Goal: Register for event/course

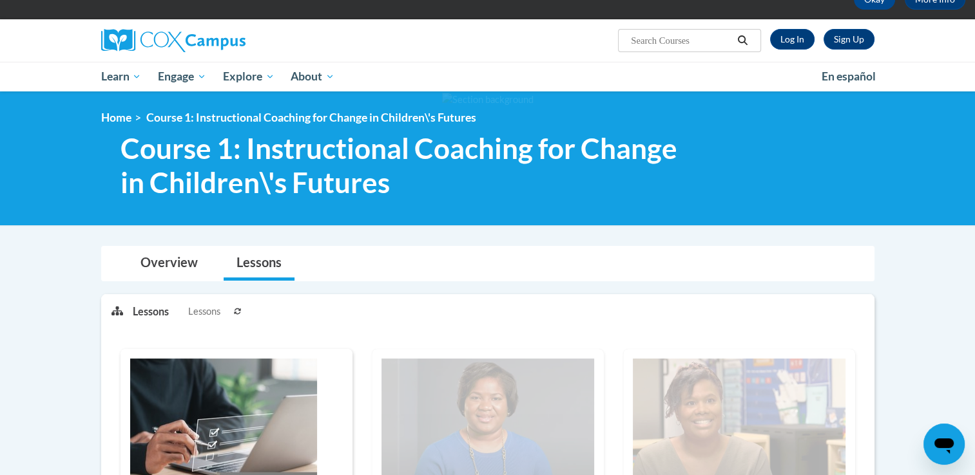
scroll to position [70, 0]
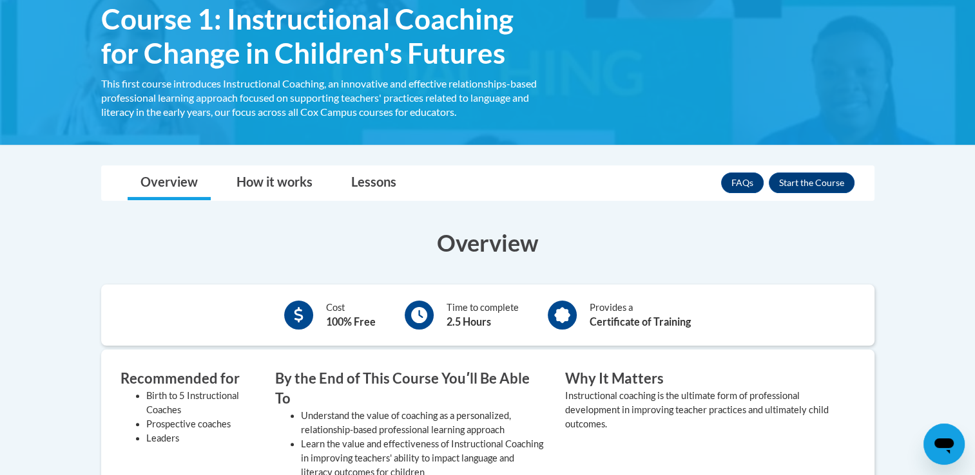
scroll to position [227, 0]
click at [365, 179] on link "Lessons" at bounding box center [373, 183] width 71 height 34
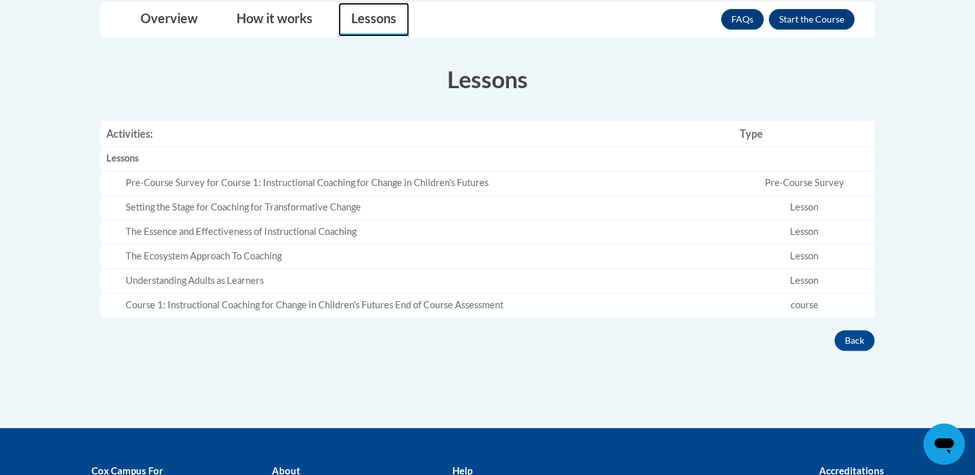
scroll to position [396, 0]
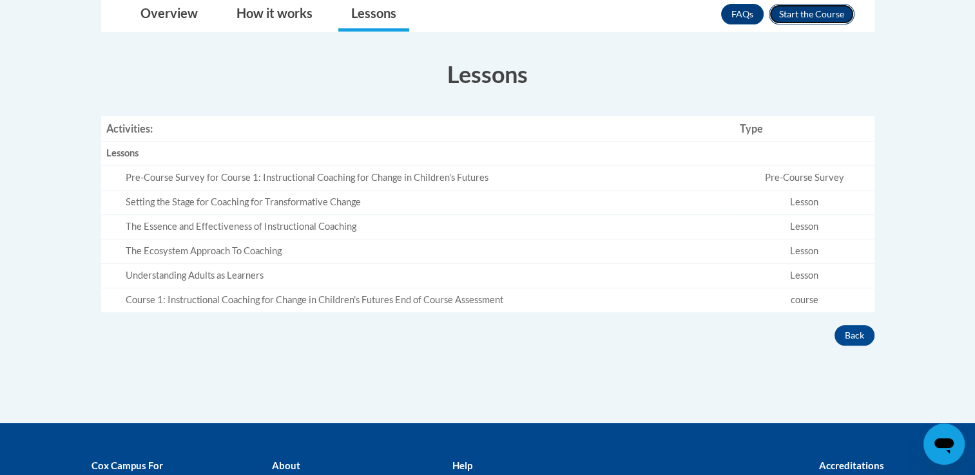
click at [811, 6] on button "Enroll" at bounding box center [812, 14] width 86 height 21
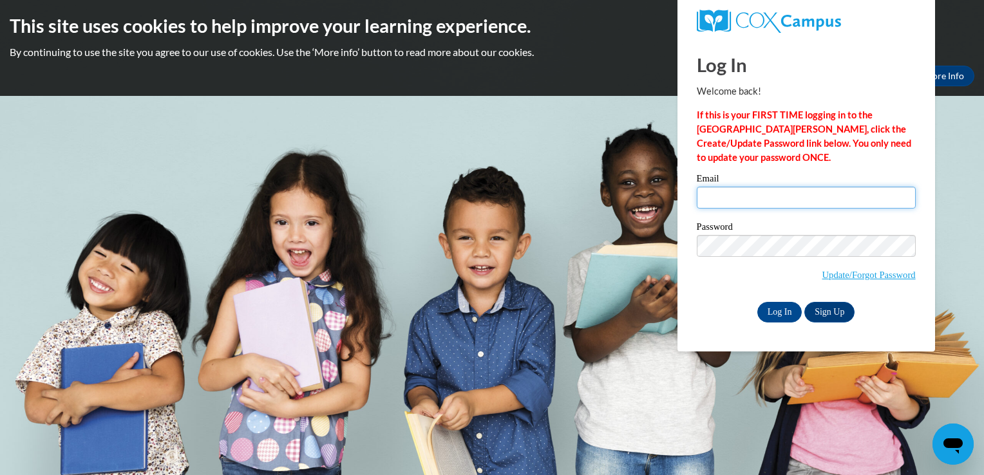
click at [780, 203] on input "Email" at bounding box center [806, 198] width 219 height 22
type input "[EMAIL_ADDRESS][DOMAIN_NAME][PERSON_NAME]"
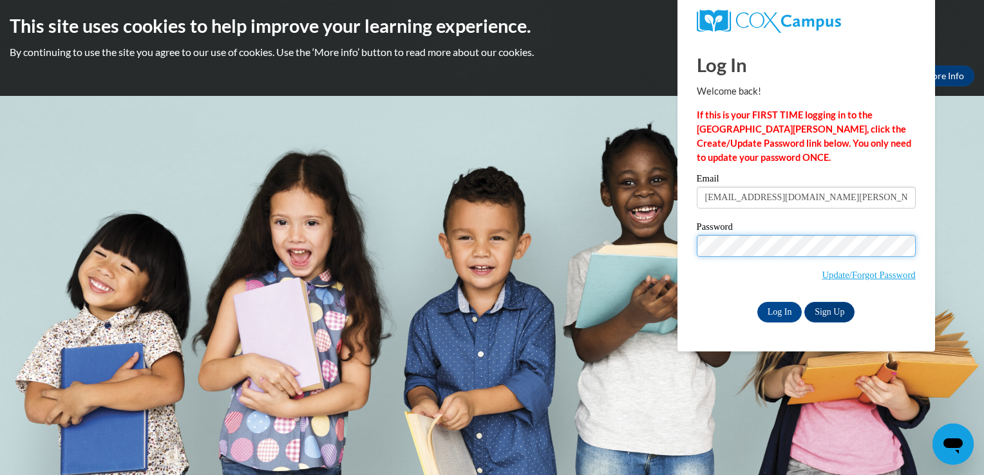
click at [758, 302] on input "Log In" at bounding box center [780, 312] width 45 height 21
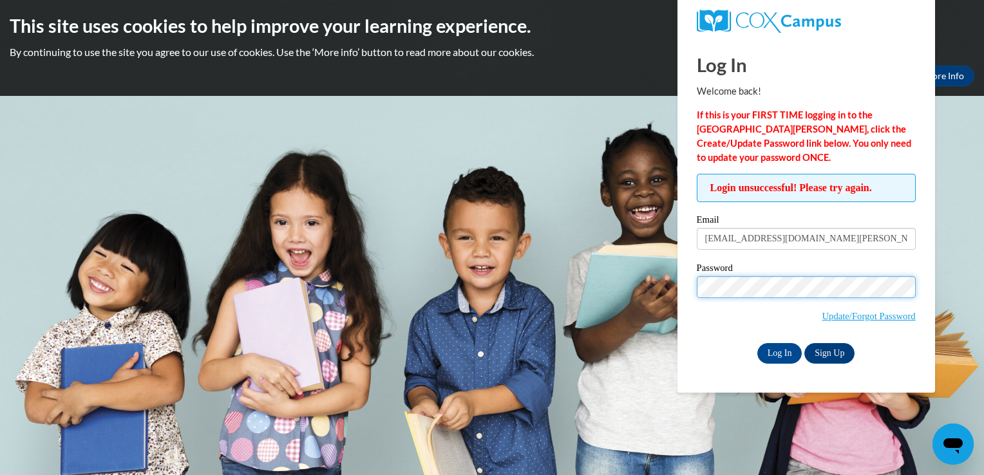
click at [758, 343] on input "Log In" at bounding box center [780, 353] width 45 height 21
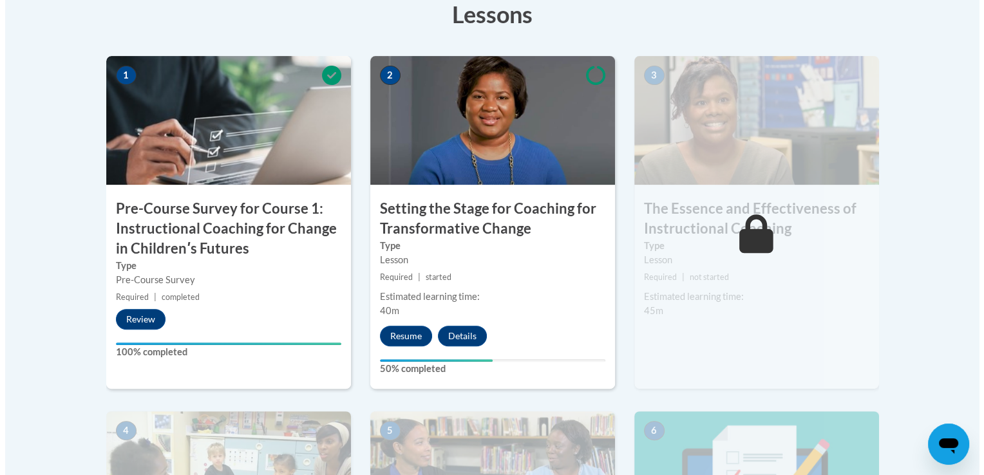
scroll to position [406, 0]
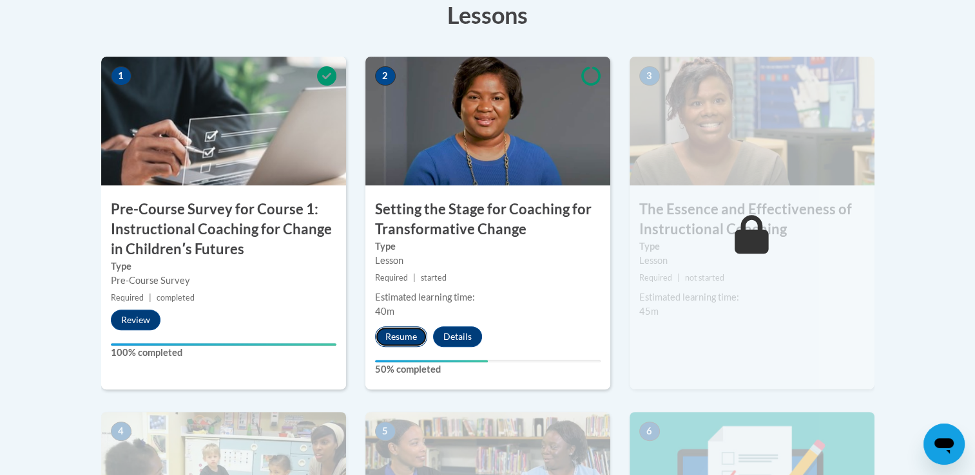
click at [407, 329] on button "Resume" at bounding box center [401, 337] width 52 height 21
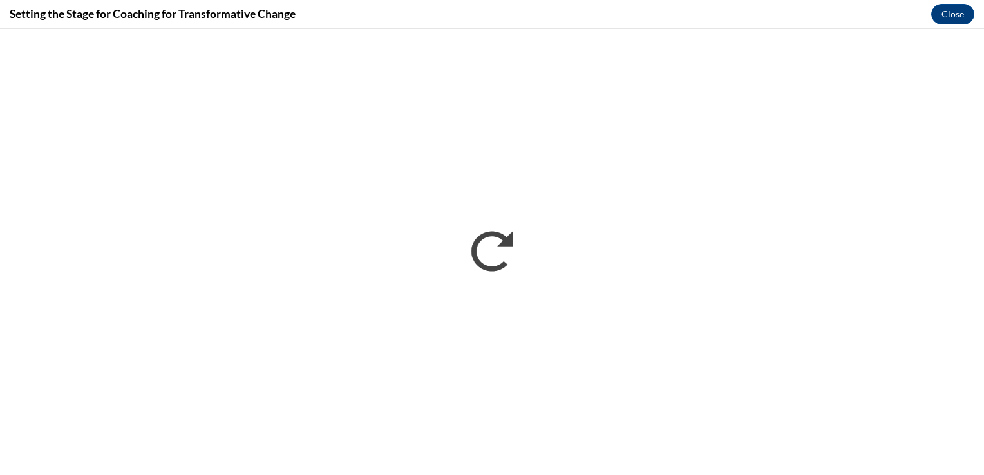
scroll to position [0, 0]
